Goal: Book appointment/travel/reservation

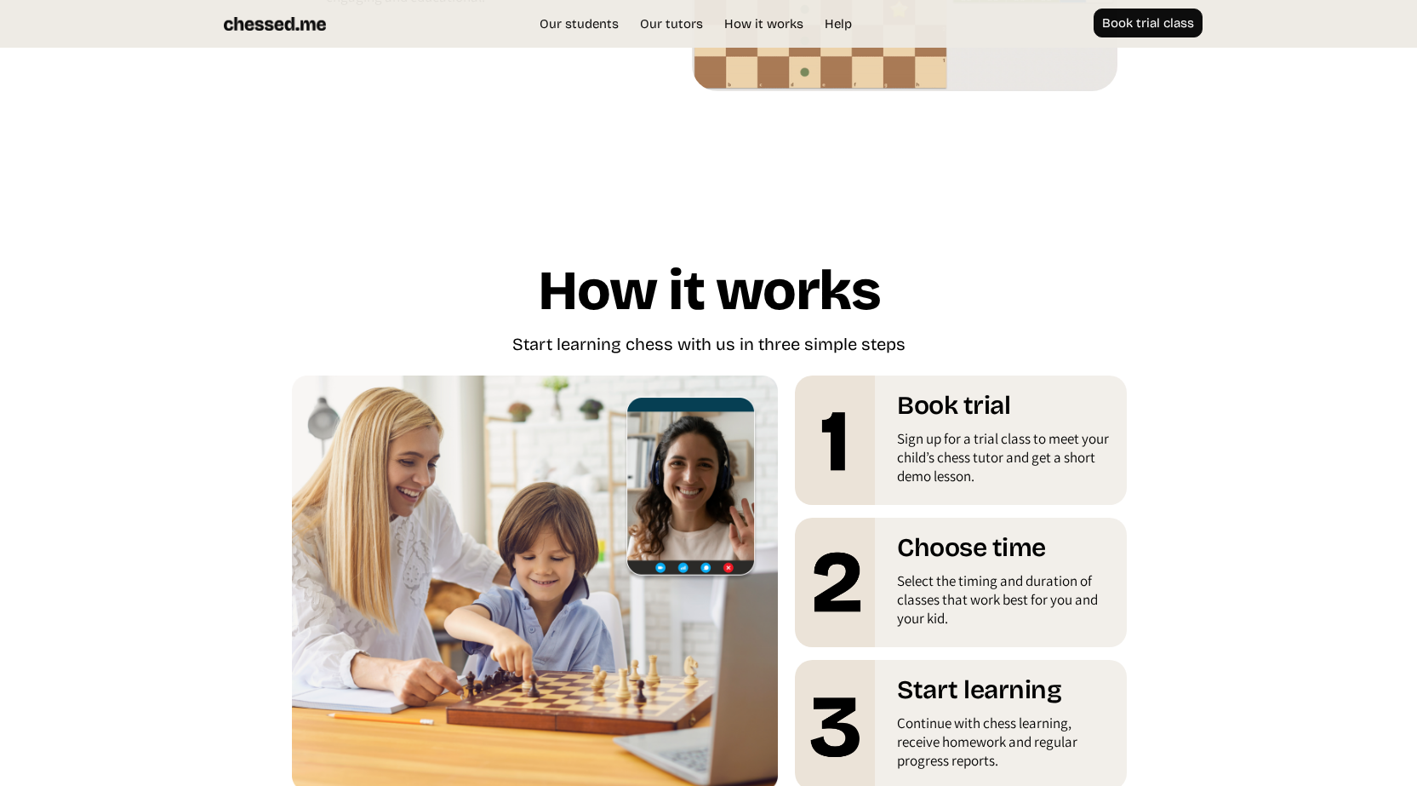
scroll to position [2641, 0]
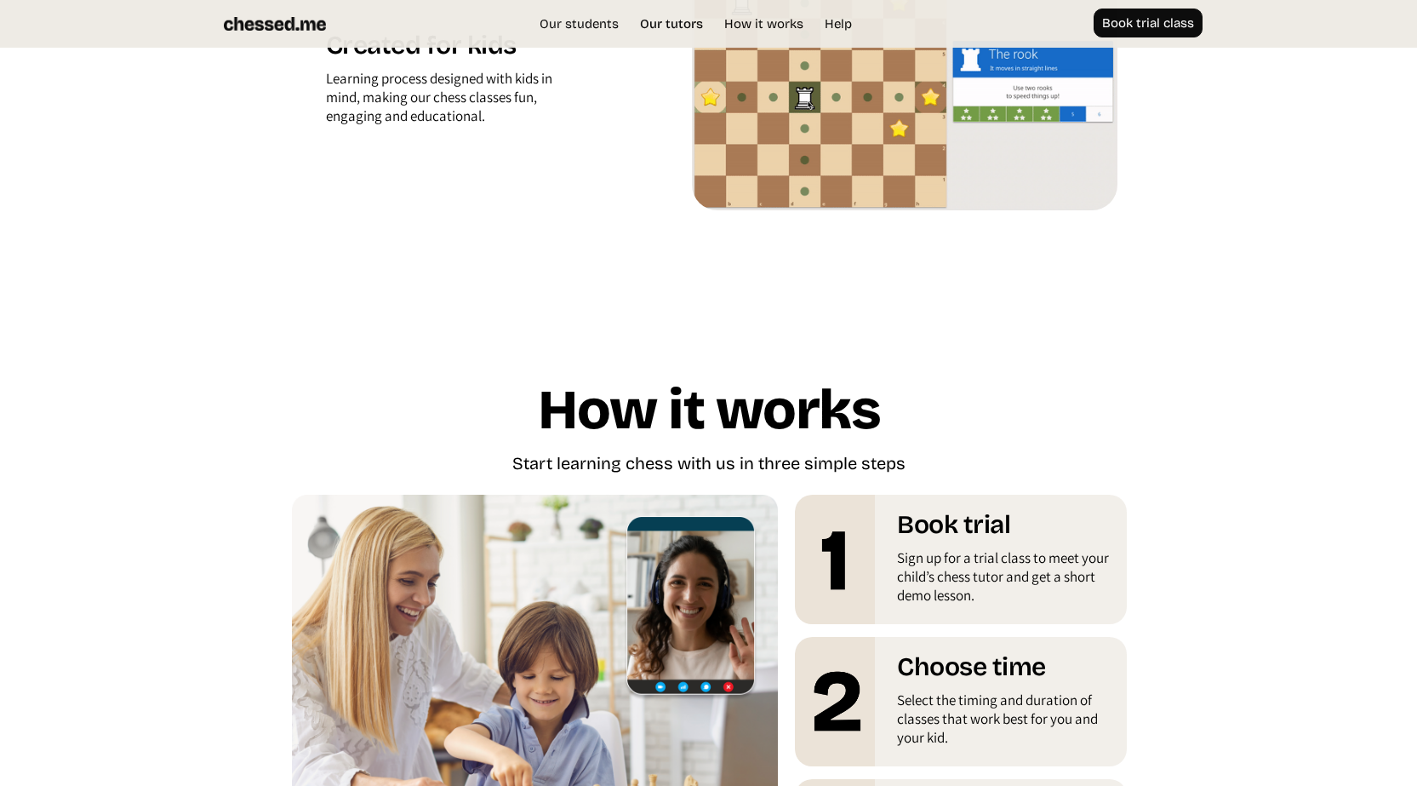
click at [676, 20] on link "Our tutors" at bounding box center [672, 23] width 80 height 17
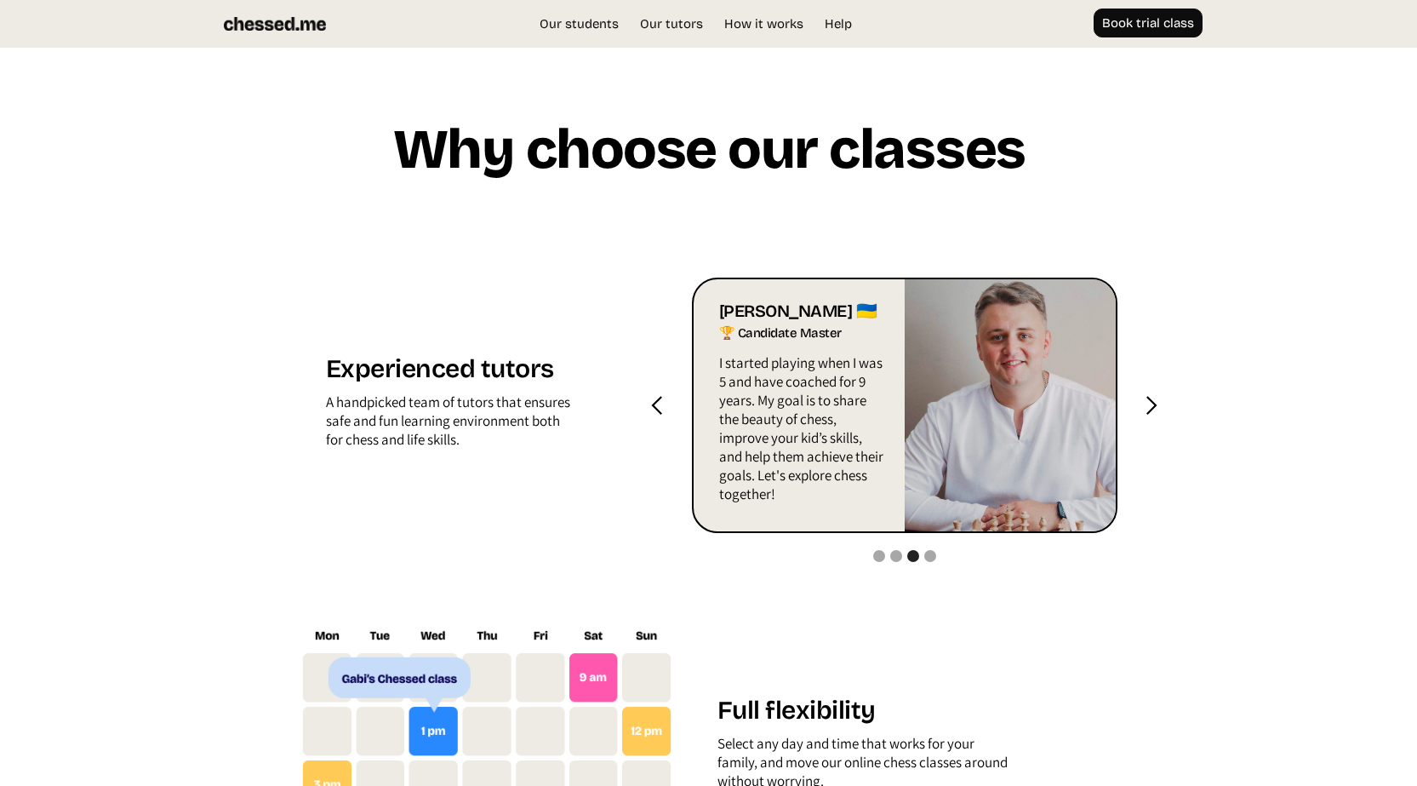
scroll to position [1627, 0]
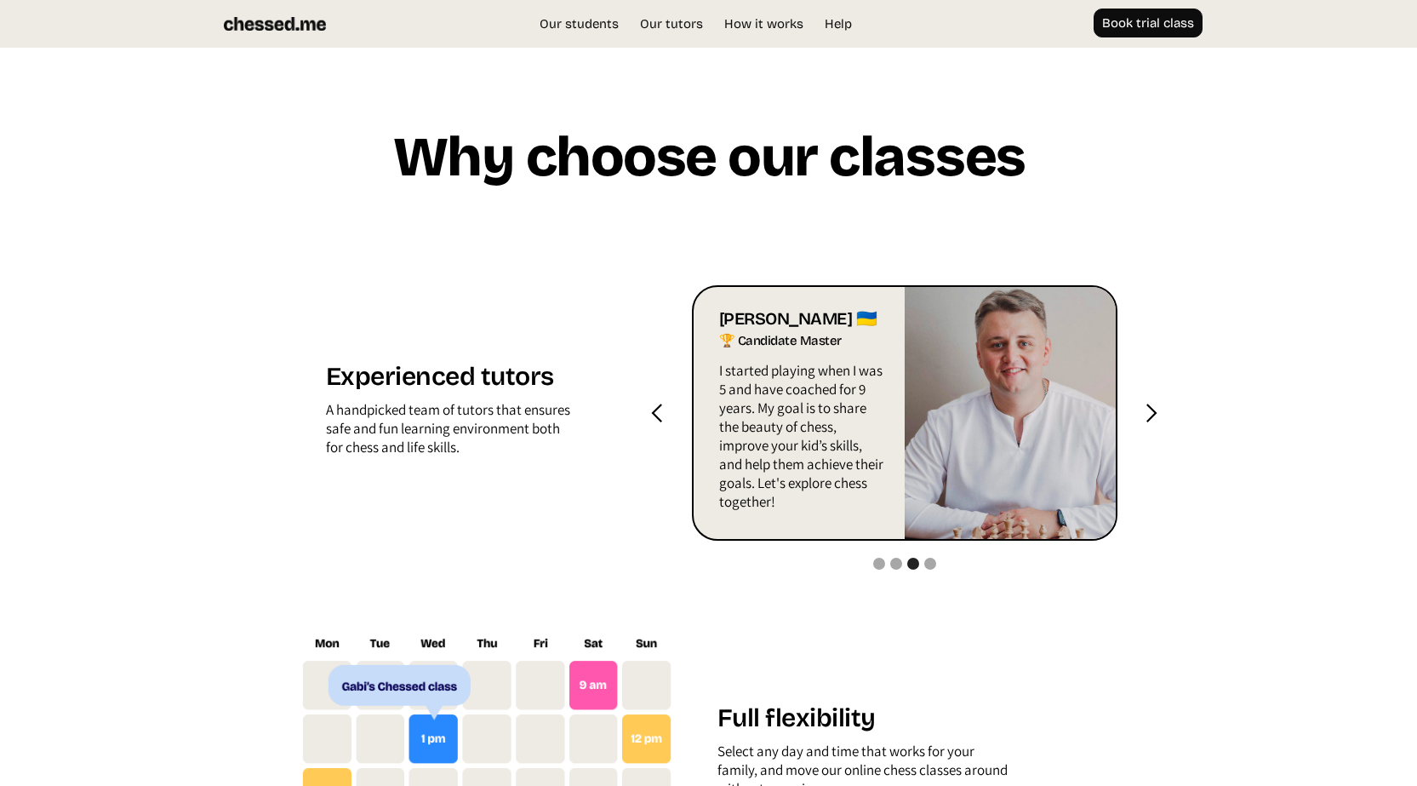
click at [1153, 411] on div "next slide" at bounding box center [1151, 413] width 21 height 21
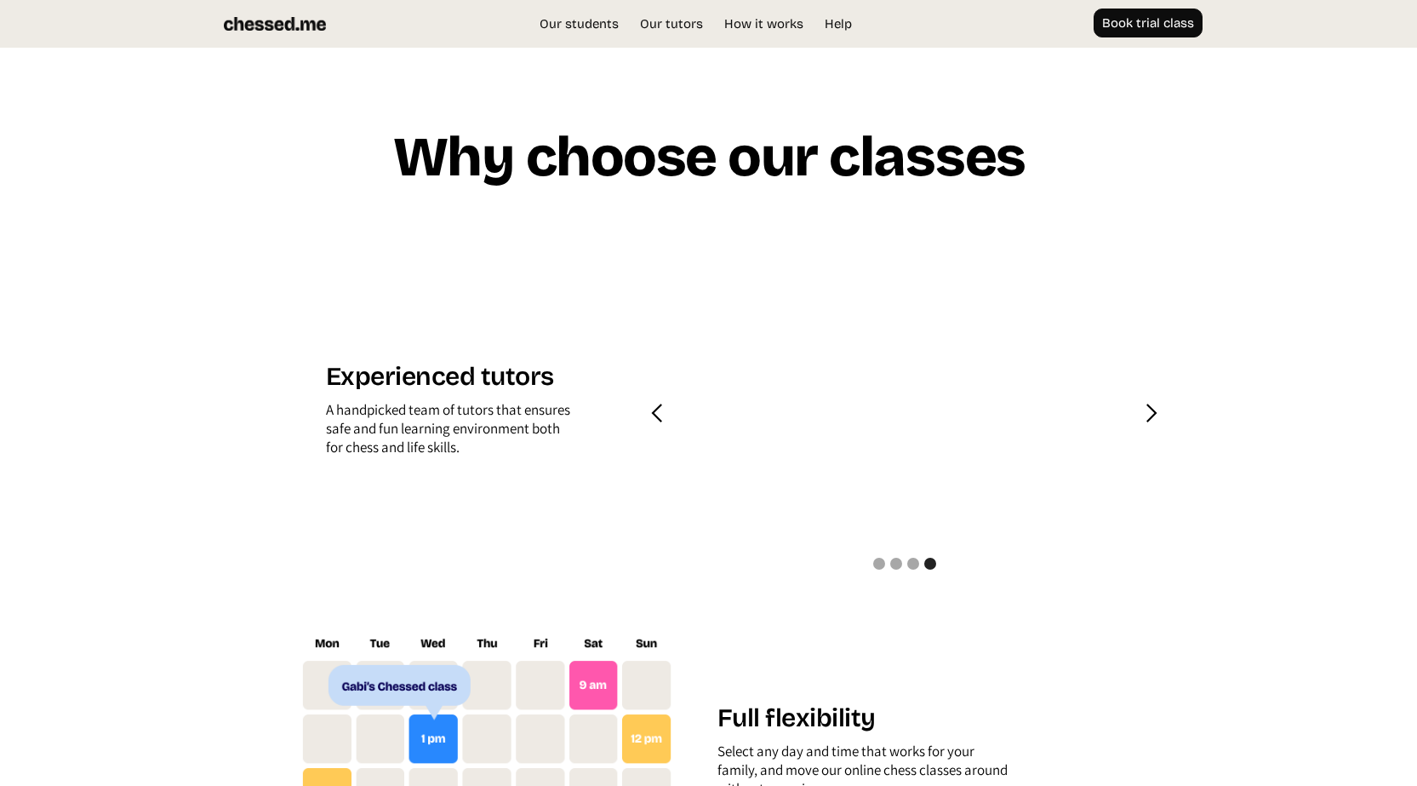
scroll to position [1514, 0]
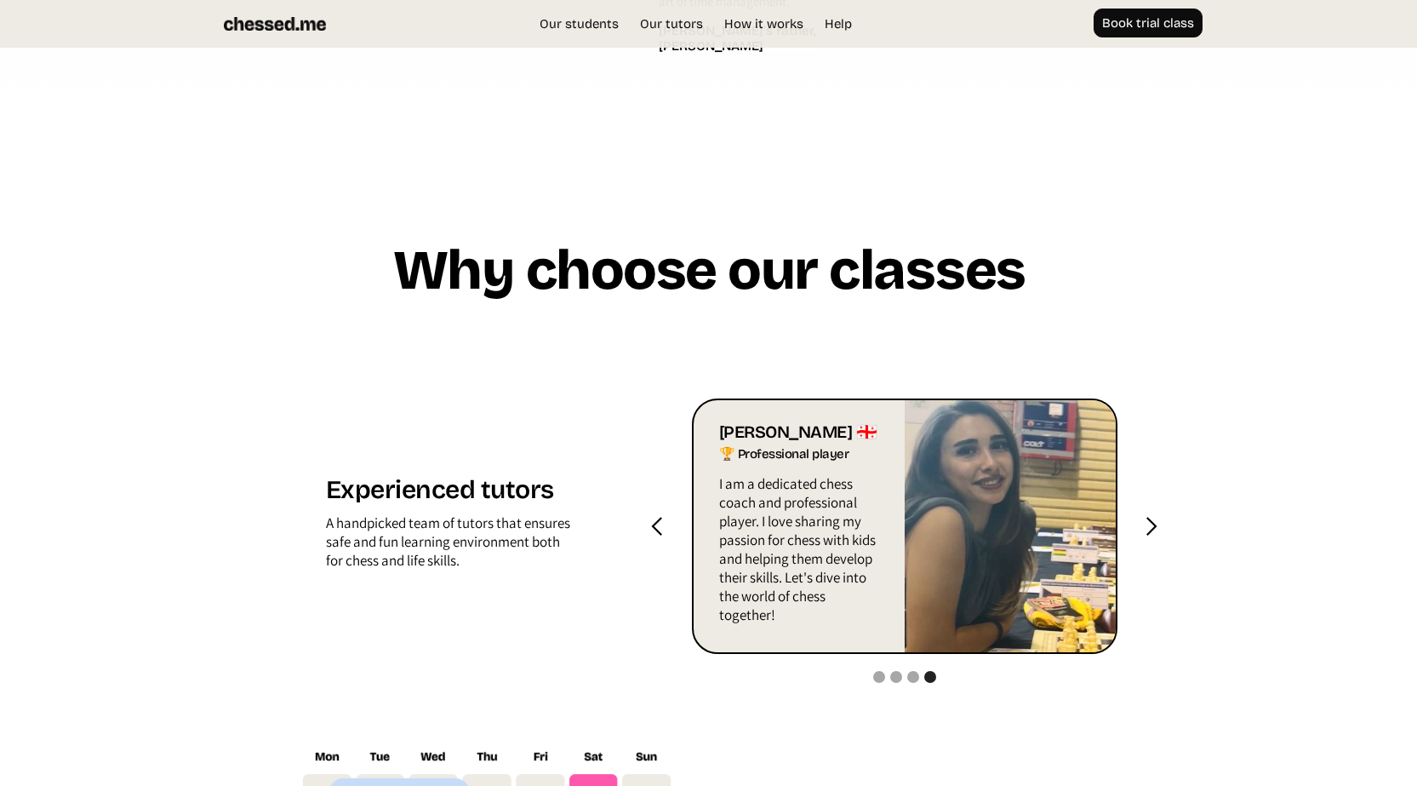
click at [1153, 524] on div "next slide" at bounding box center [1151, 526] width 21 height 21
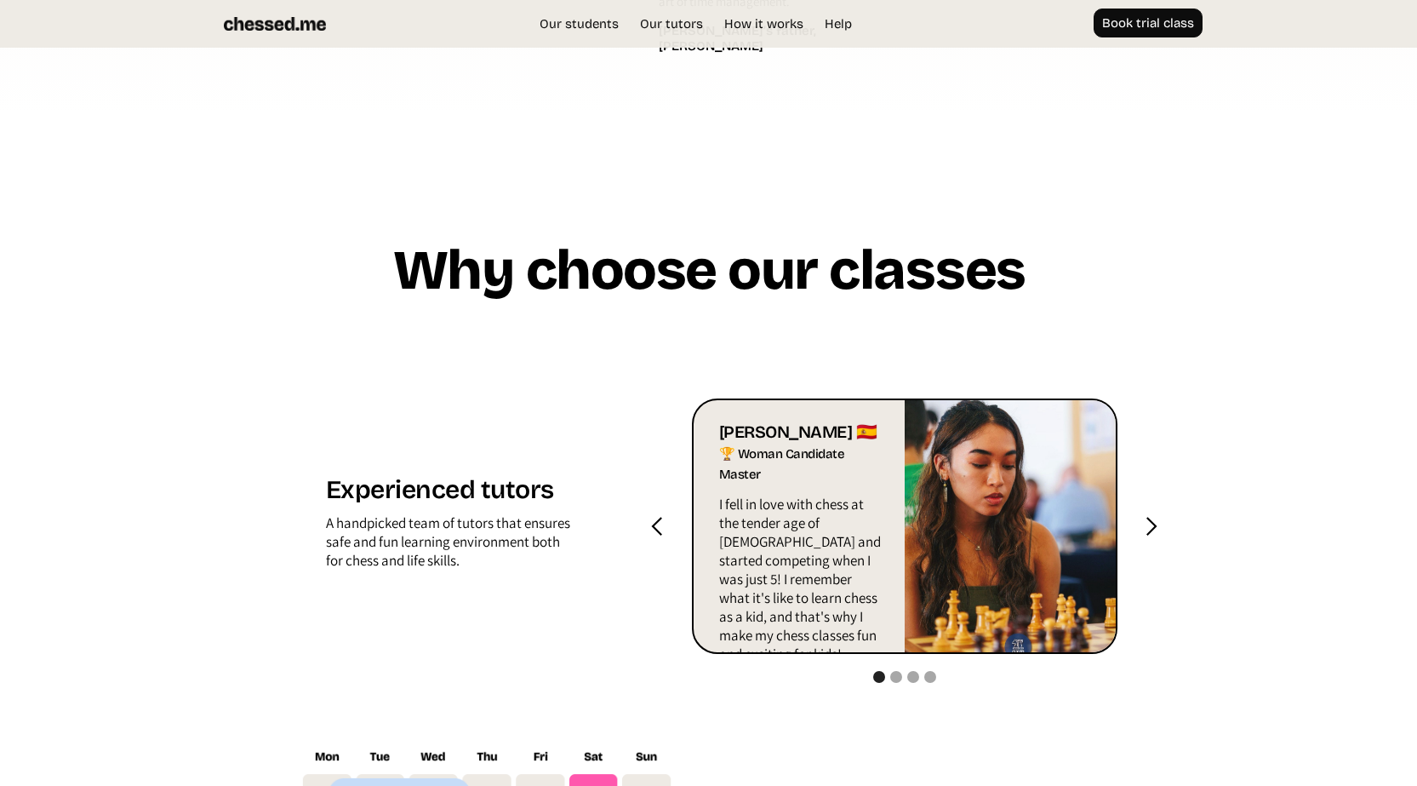
click at [1153, 524] on div "next slide" at bounding box center [1151, 526] width 21 height 21
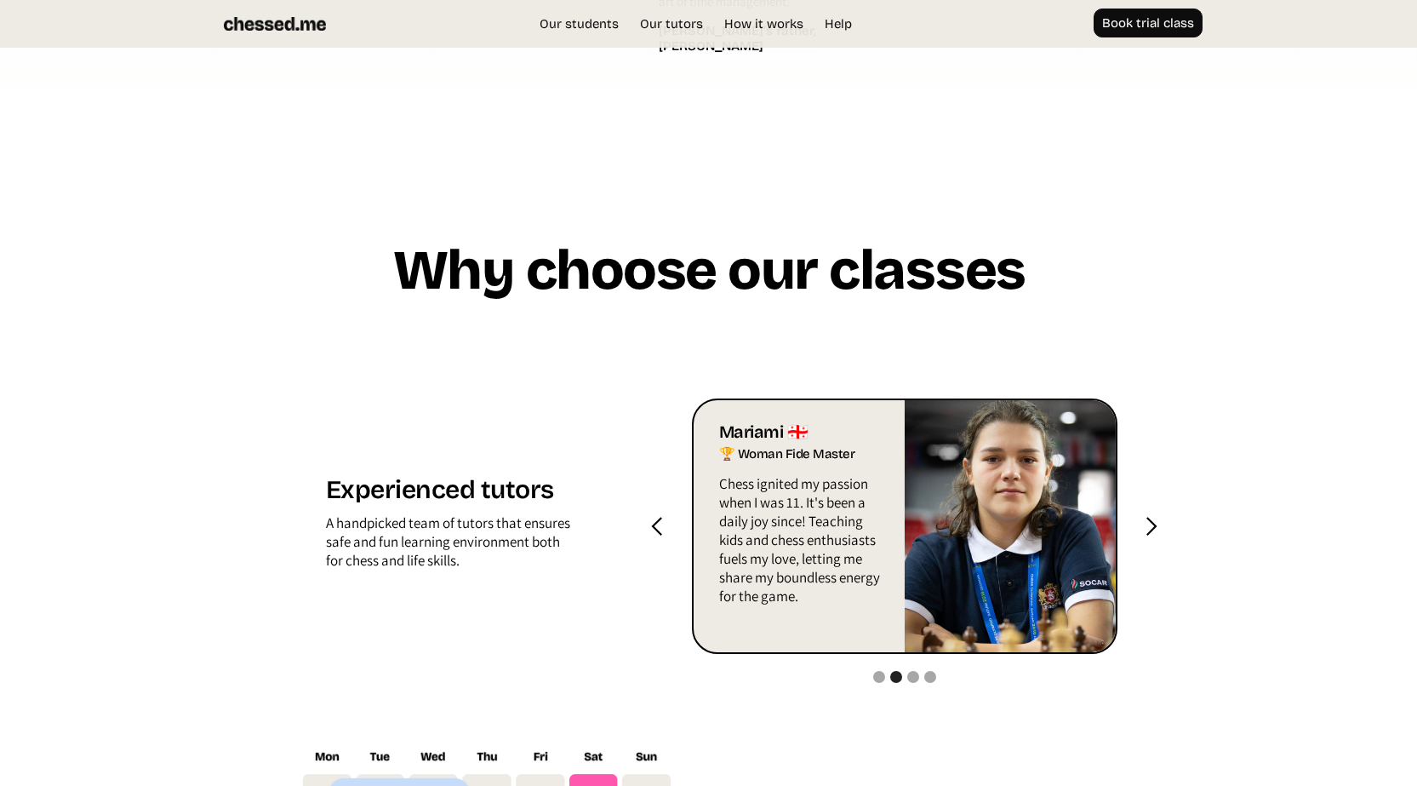
click at [1153, 524] on div "next slide" at bounding box center [1151, 526] width 21 height 21
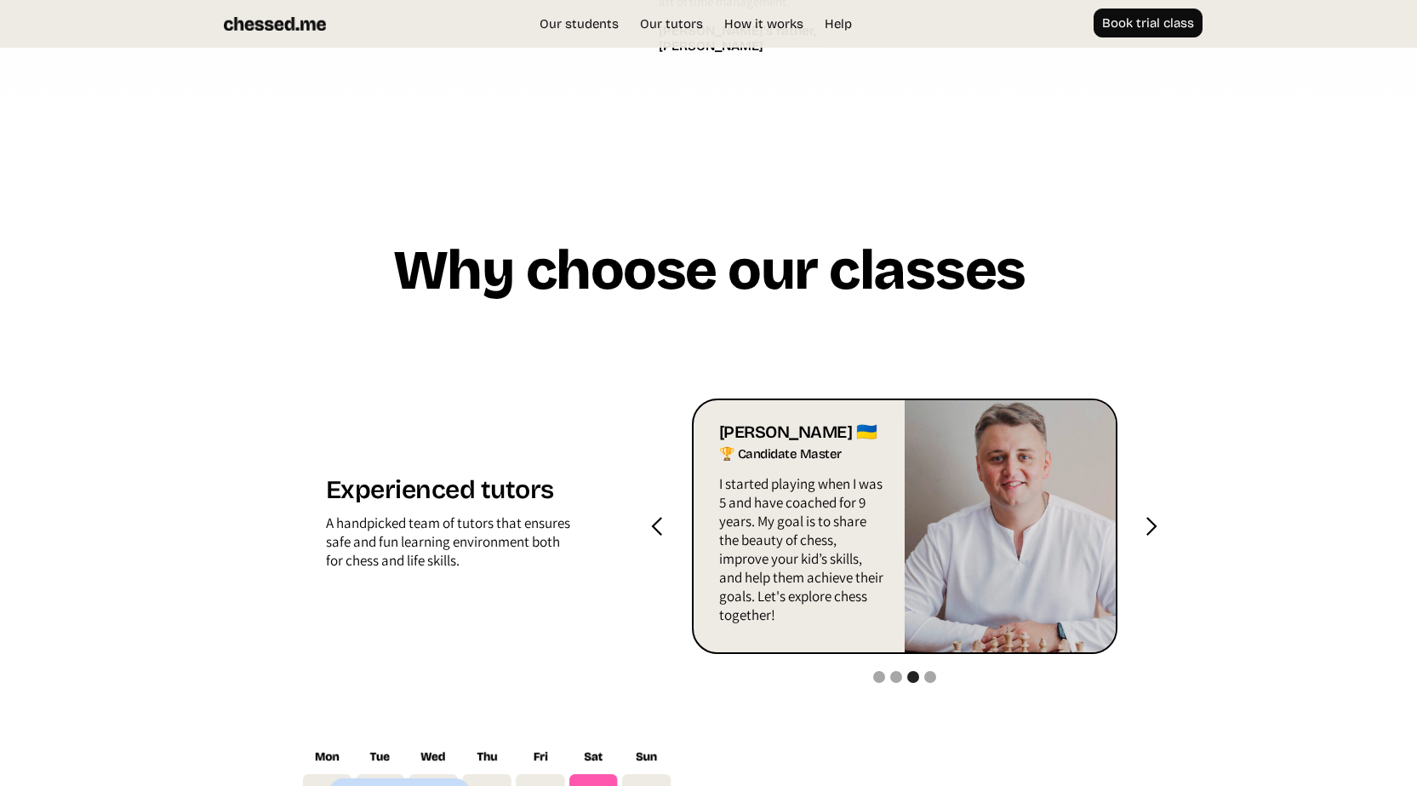
click at [1153, 524] on div "next slide" at bounding box center [1151, 526] width 21 height 21
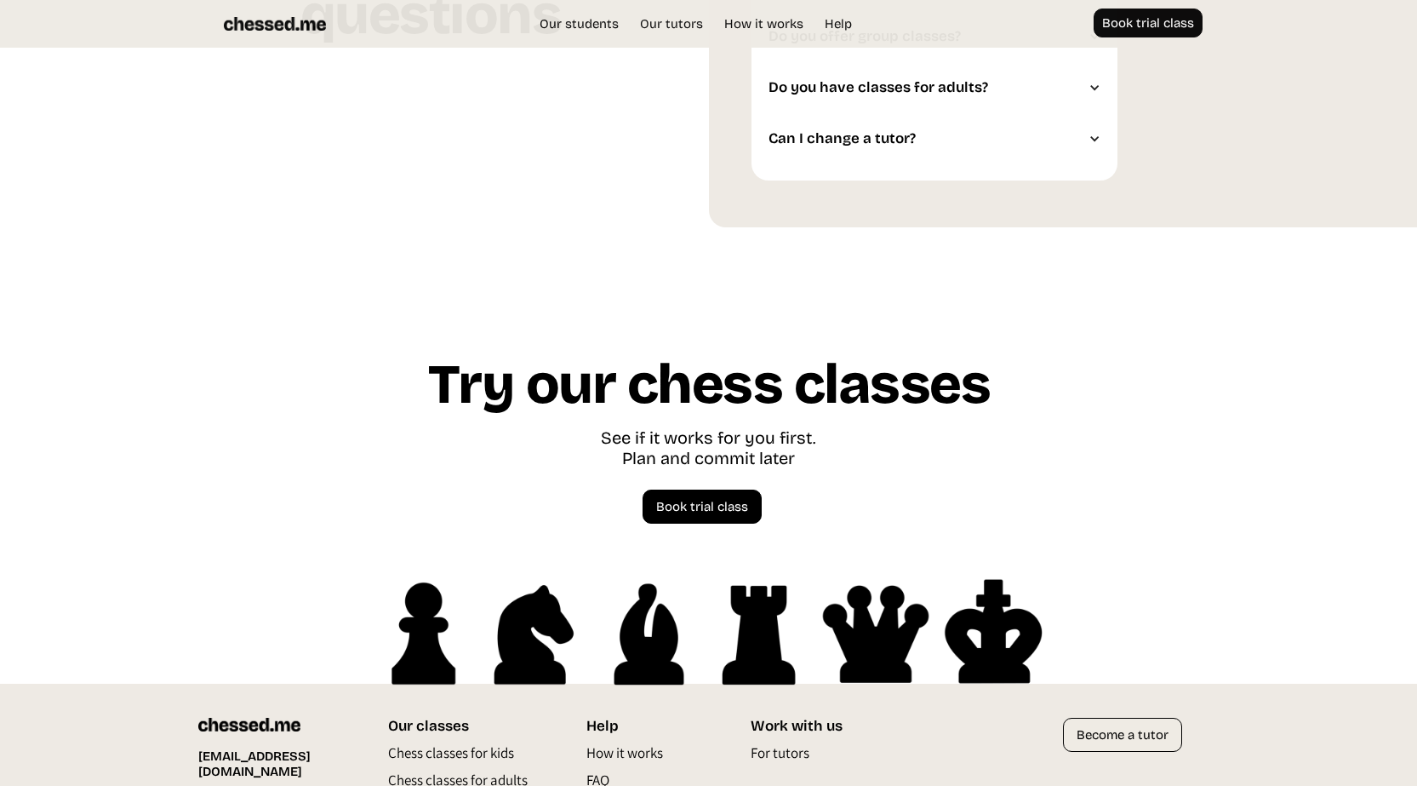
scroll to position [4684, 0]
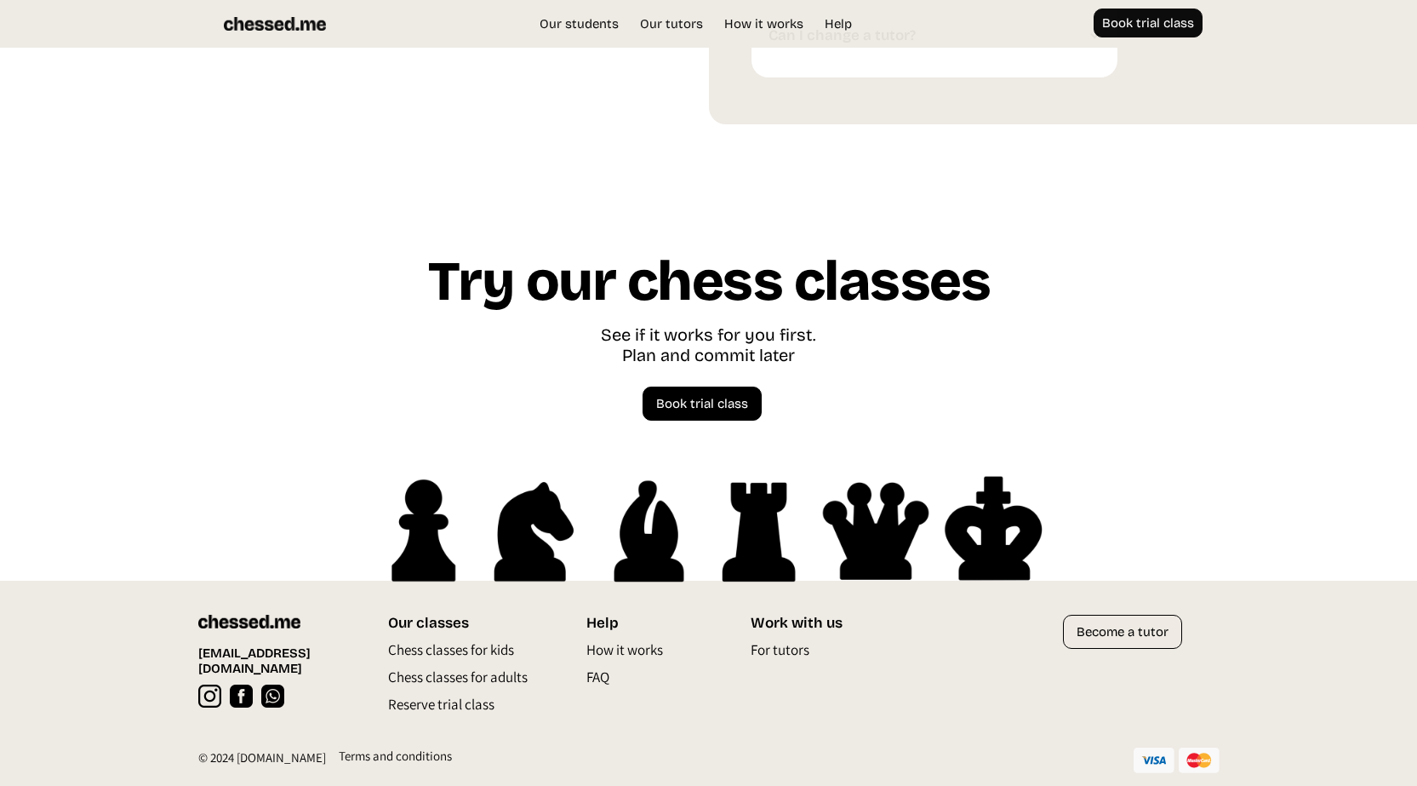
click at [282, 650] on link "[EMAIL_ADDRESS][DOMAIN_NAME]" at bounding box center [276, 660] width 156 height 31
click at [705, 401] on link "Book trial class" at bounding box center [702, 403] width 119 height 34
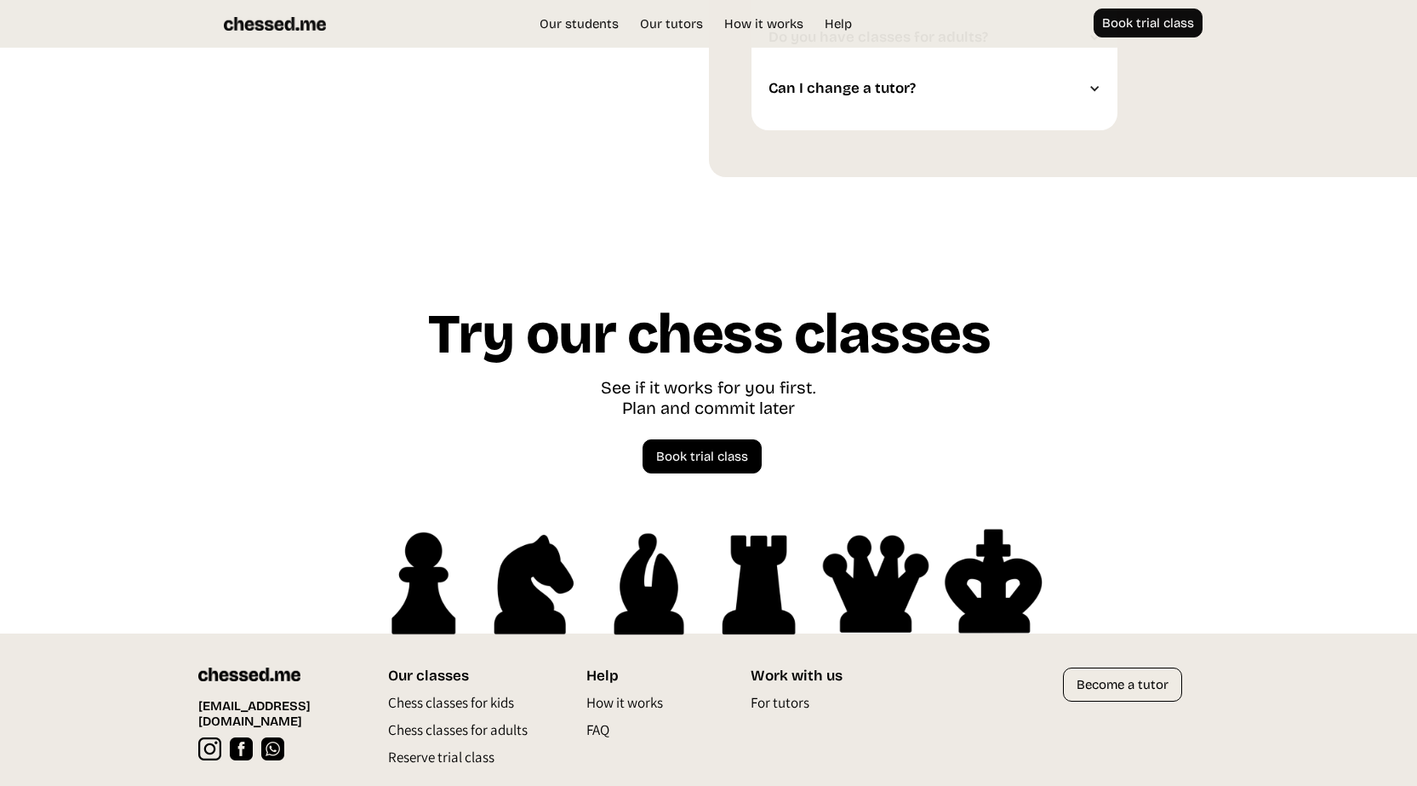
scroll to position [4667, 0]
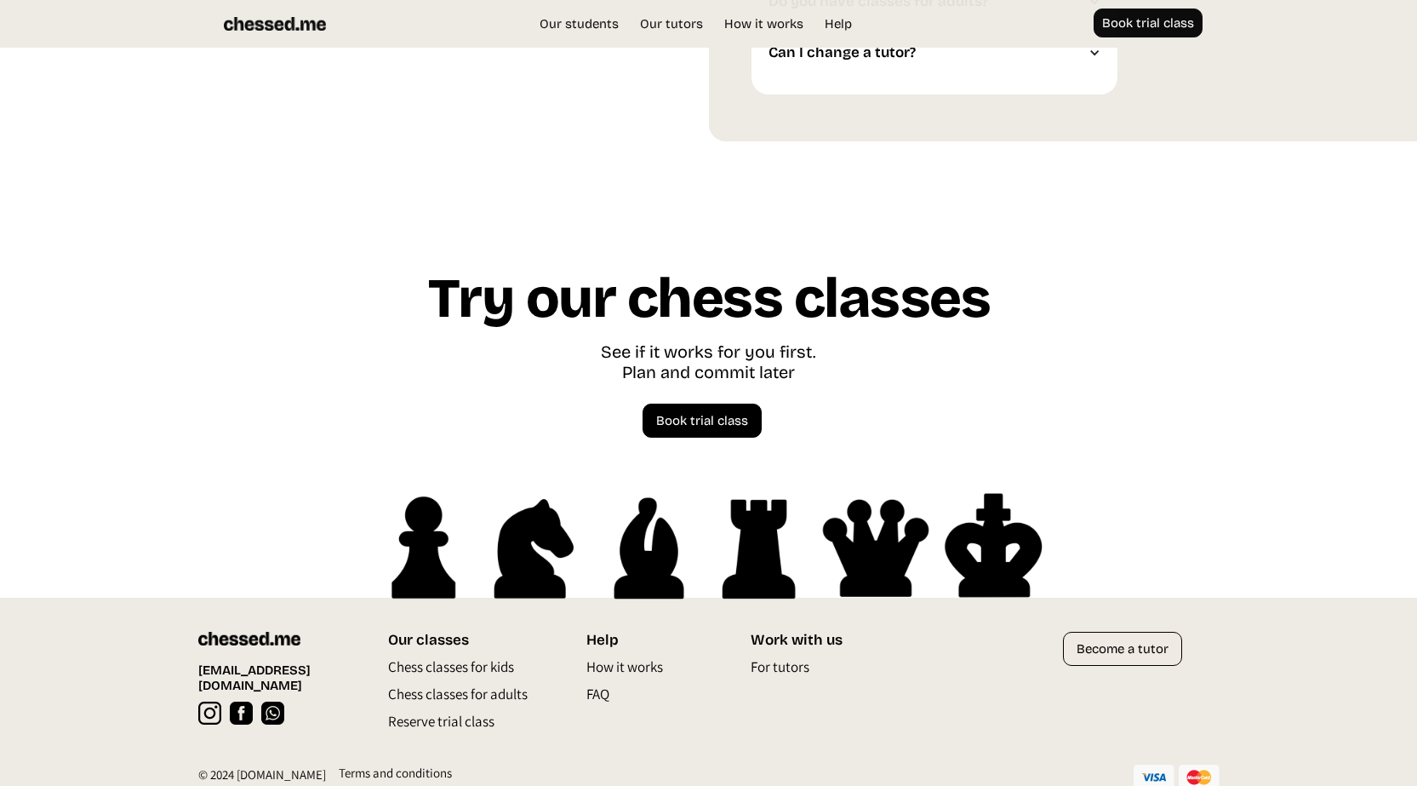
click at [278, 672] on link "[EMAIL_ADDRESS][DOMAIN_NAME]" at bounding box center [276, 677] width 156 height 31
